Goal: Navigation & Orientation: Find specific page/section

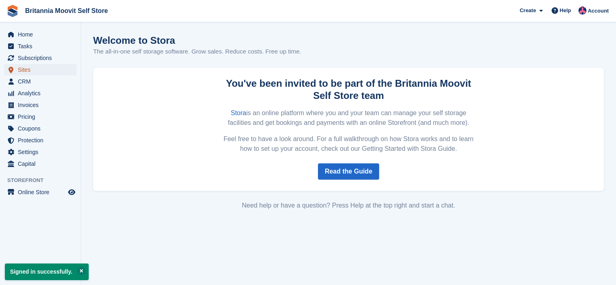
click at [25, 69] on span "Sites" at bounding box center [42, 69] width 49 height 11
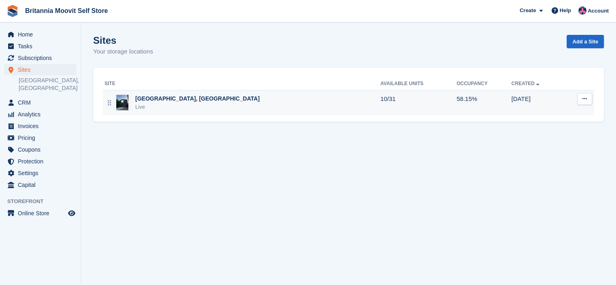
click at [169, 106] on div "Live" at bounding box center [197, 107] width 124 height 8
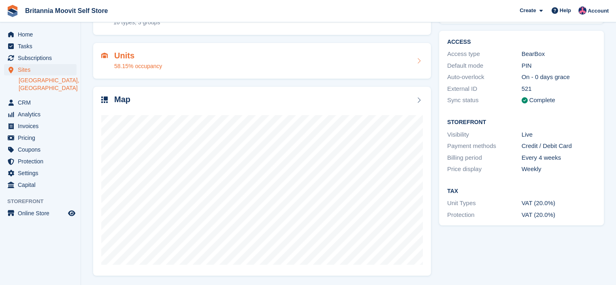
scroll to position [60, 0]
